Goal: Task Accomplishment & Management: Complete application form

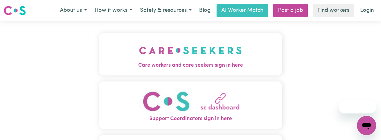
click at [186, 48] on img "Care workers and care seekers sign in here" at bounding box center [190, 50] width 103 height 22
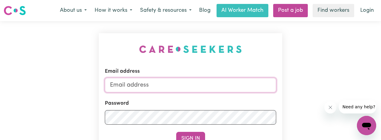
click at [143, 85] on input "Email address" at bounding box center [190, 85] width 171 height 14
click at [163, 84] on input "silviakiefer2812345!@" at bounding box center [190, 85] width 171 height 14
drag, startPoint x: 155, startPoint y: 86, endPoint x: 158, endPoint y: 86, distance: 3.3
click at [155, 86] on input "silviakiefer28@" at bounding box center [190, 85] width 171 height 14
type input "[EMAIL_ADDRESS][DOMAIN_NAME]"
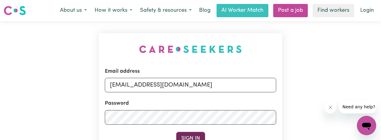
click at [188, 135] on button "Sign In" at bounding box center [190, 138] width 29 height 13
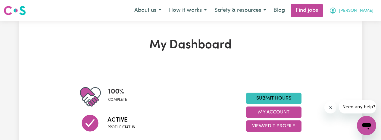
click at [367, 9] on span "[PERSON_NAME]" at bounding box center [356, 11] width 35 height 7
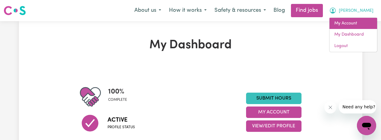
click at [348, 22] on link "My Account" at bounding box center [353, 23] width 48 height 11
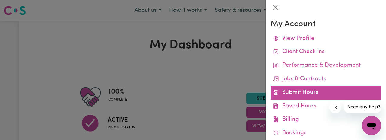
click at [293, 92] on link "Submit Hours" at bounding box center [325, 93] width 111 height 14
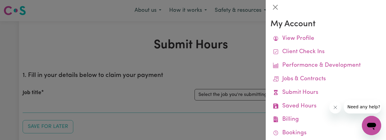
click at [236, 93] on div at bounding box center [193, 70] width 386 height 140
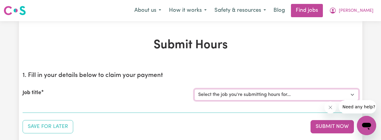
click at [239, 95] on select "Select the job you're submitting hours for... [[PERSON_NAME]] Support Worker in…" at bounding box center [276, 94] width 164 height 11
select select "11643"
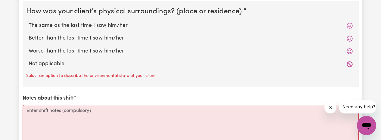
scroll to position [625, 0]
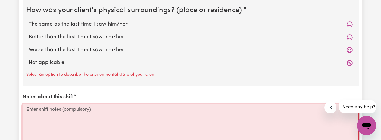
click at [71, 118] on textarea "Notes about this shift" at bounding box center [191, 126] width 336 height 45
paste textarea "[PERSON_NAME] was up and sitting outside in the sun, greeting me, and saying, I…"
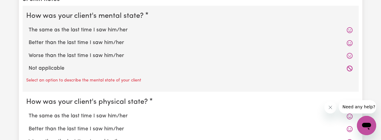
scroll to position [179, 0]
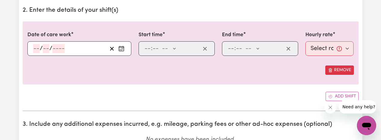
type textarea "[PERSON_NAME] was up and sitting outside in the sun, greeting me, and saying, I…"
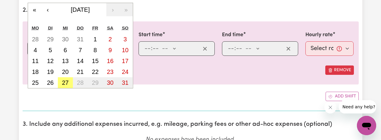
click at [36, 50] on div "/ / « ‹ [DATE] › » Mo Di Mi Do Fr Sa So 28 29 30 31 1 2 3 4 5 6 7 8 9 10 11 12 …" at bounding box center [79, 48] width 104 height 14
click at [110, 70] on abbr "23" at bounding box center [110, 71] width 7 height 7
type input "[DATE]"
type input "23"
type input "8"
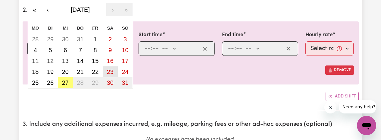
type input "2025"
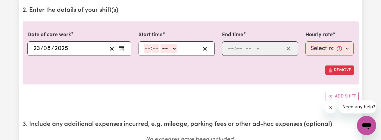
click at [146, 48] on input "number" at bounding box center [147, 48] width 7 height 9
type input "8"
type input "30"
click at [173, 49] on select "-- AM PM" at bounding box center [167, 48] width 16 height 9
select select "am"
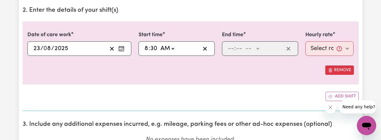
type input "08:30"
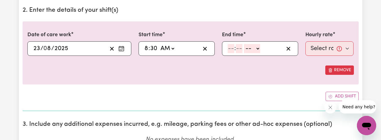
click at [229, 48] on div ": -- AM PM" at bounding box center [255, 48] width 57 height 9
type input "10"
type input "30"
click at [260, 49] on select "-- AM PM" at bounding box center [253, 48] width 16 height 9
select select "am"
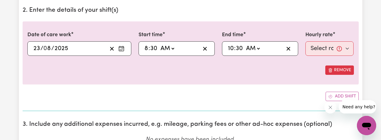
type input "10:30"
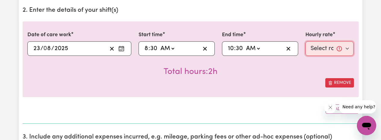
click at [323, 51] on select "Select rate... $68.00 (Weekday) $68.00 ([DATE]) $68.00 ([DATE])" at bounding box center [329, 48] width 48 height 14
select select "68-[DATE]"
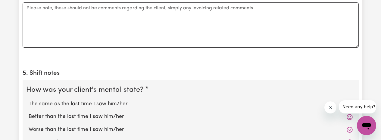
scroll to position [388, 0]
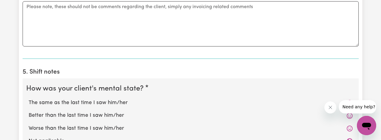
click at [92, 104] on label "The same as the last time I saw him/her" at bounding box center [191, 103] width 324 height 8
click at [29, 99] on input "The same as the last time I saw him/her" at bounding box center [28, 98] width 0 height 0
radio input "true"
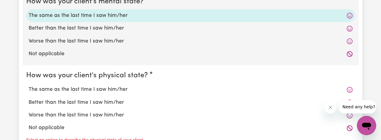
scroll to position [477, 0]
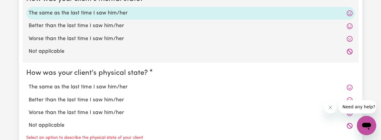
click at [100, 87] on label "The same as the last time I saw him/her" at bounding box center [191, 87] width 324 height 8
click at [29, 83] on input "The same as the last time I saw him/her" at bounding box center [28, 83] width 0 height 0
radio input "true"
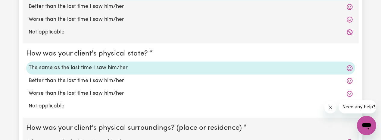
scroll to position [507, 0]
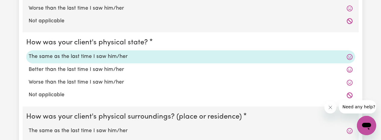
click at [114, 129] on label "The same as the last time I saw him/her" at bounding box center [191, 131] width 324 height 8
click at [29, 127] on input "The same as the last time I saw him/her" at bounding box center [28, 126] width 0 height 0
radio input "true"
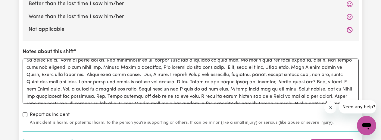
scroll to position [35, 0]
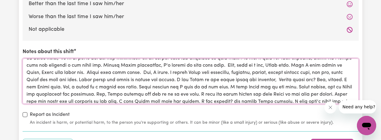
click at [281, 79] on textarea "Notes about this shift" at bounding box center [191, 80] width 336 height 45
click at [280, 79] on textarea "Notes about this shift" at bounding box center [191, 80] width 336 height 45
click at [281, 78] on textarea "Notes about this shift" at bounding box center [191, 80] width 336 height 45
click at [316, 79] on textarea "Notes about this shift" at bounding box center [191, 80] width 336 height 45
click at [329, 78] on textarea "Notes about this shift" at bounding box center [191, 80] width 336 height 45
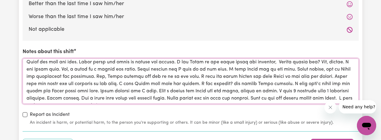
scroll to position [54, 0]
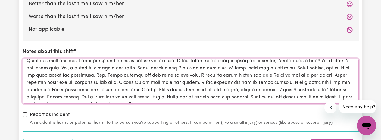
click at [264, 89] on textarea "Notes about this shift" at bounding box center [191, 80] width 336 height 45
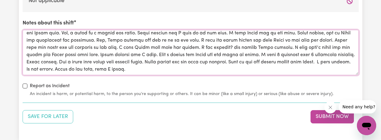
scroll to position [694, 0]
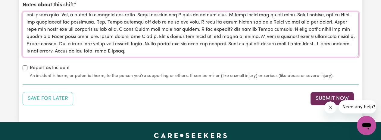
type textarea "[PERSON_NAME] was up and sitting outside in the sun, greeting me, and saying, I…"
click at [323, 98] on button "Submit Now" at bounding box center [332, 98] width 43 height 13
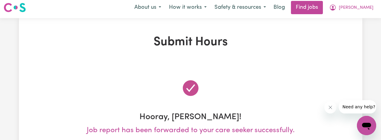
scroll to position [0, 0]
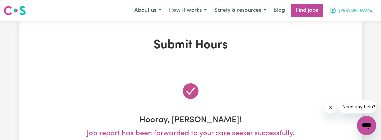
click at [367, 11] on span "[PERSON_NAME]" at bounding box center [356, 11] width 35 height 7
